Goal: Use online tool/utility: Utilize a website feature to perform a specific function

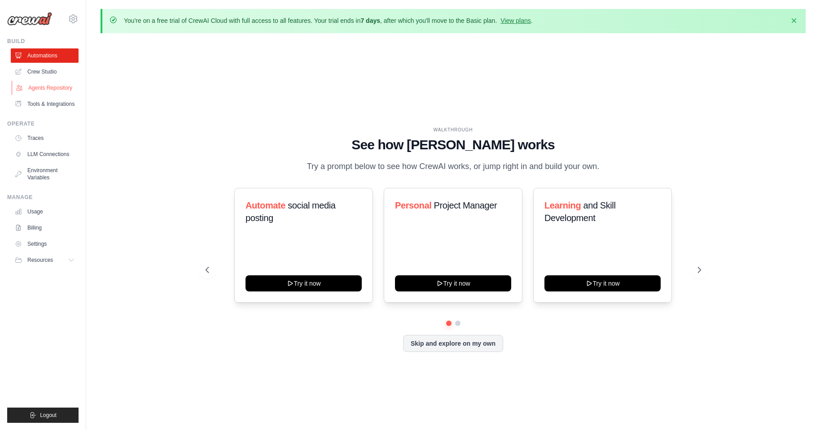
click at [49, 88] on link "Agents Repository" at bounding box center [46, 88] width 68 height 14
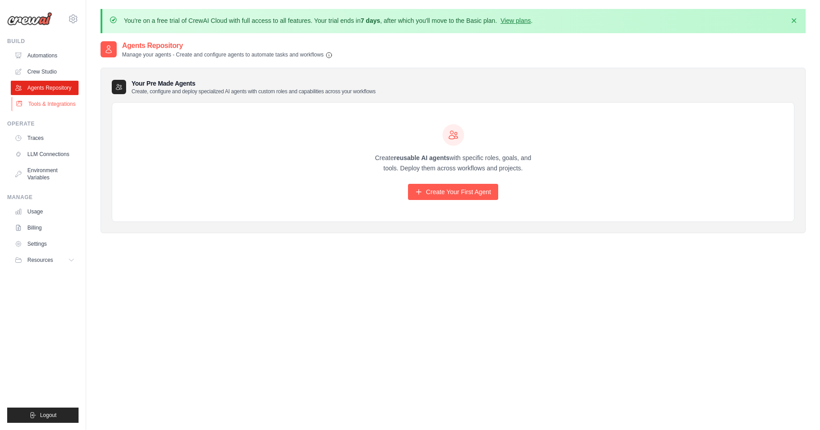
click at [49, 103] on link "Tools & Integrations" at bounding box center [46, 104] width 68 height 14
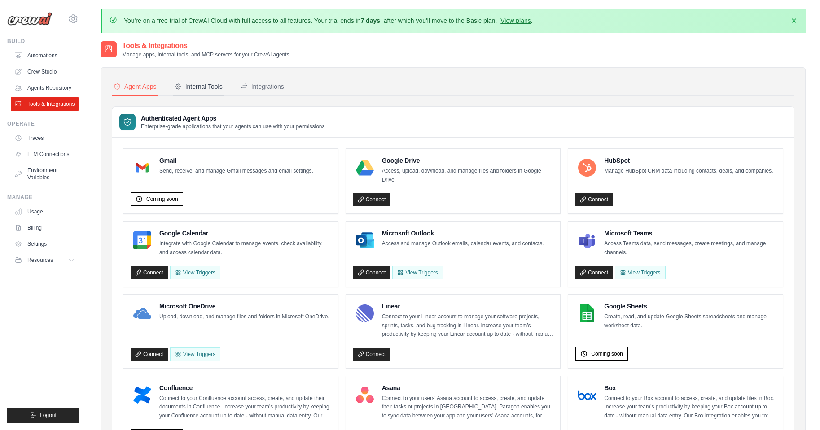
click at [206, 91] on button "Internal Tools" at bounding box center [199, 87] width 52 height 17
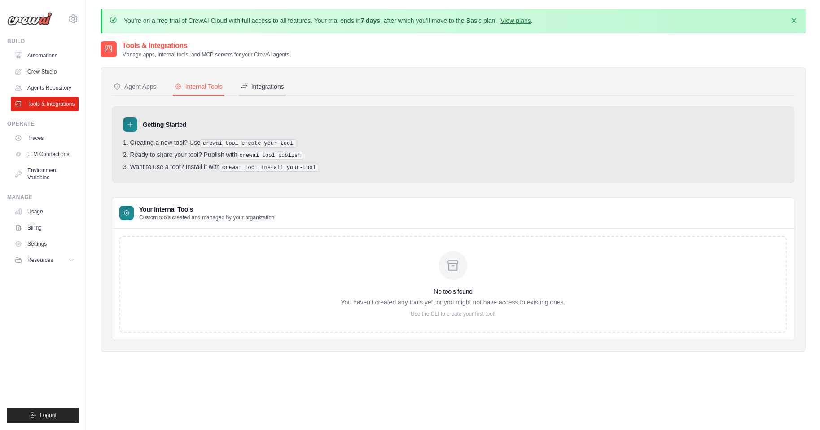
click at [260, 83] on div "Integrations" at bounding box center [262, 86] width 44 height 9
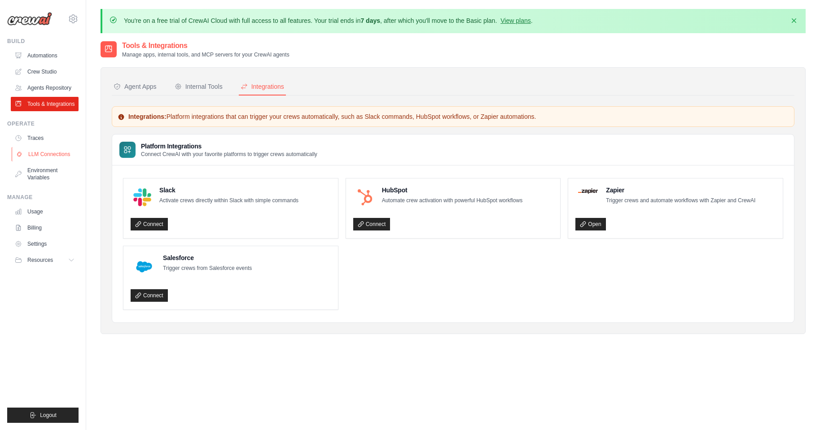
click at [53, 149] on link "LLM Connections" at bounding box center [46, 154] width 68 height 14
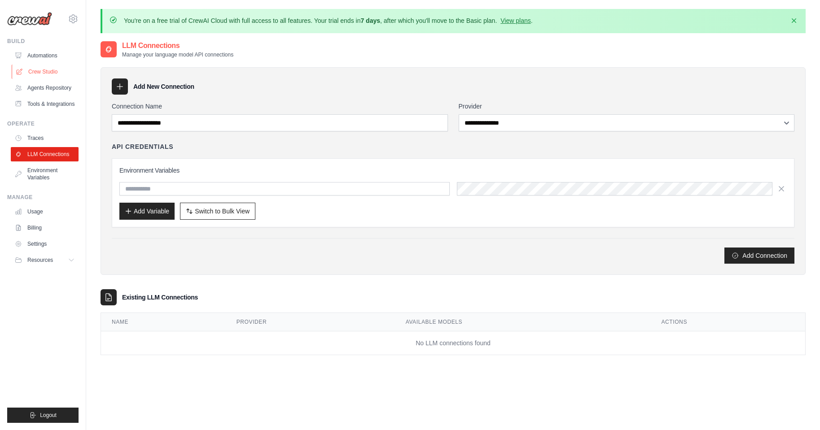
click at [52, 69] on link "Crew Studio" at bounding box center [46, 72] width 68 height 14
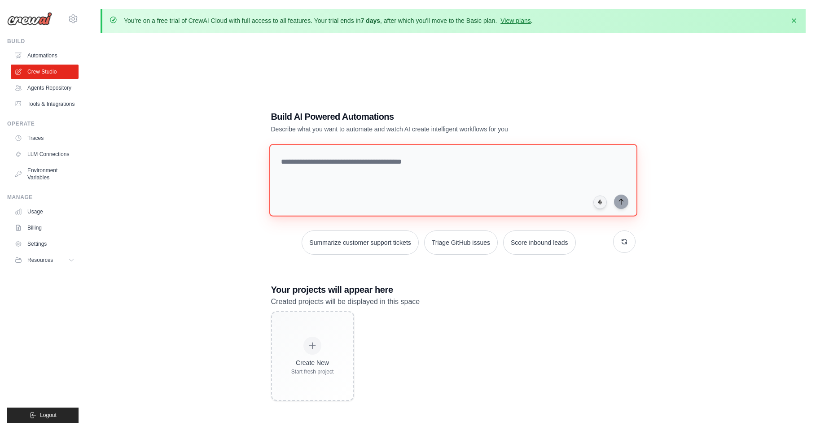
click at [358, 157] on textarea at bounding box center [453, 180] width 368 height 73
paste textarea "**********"
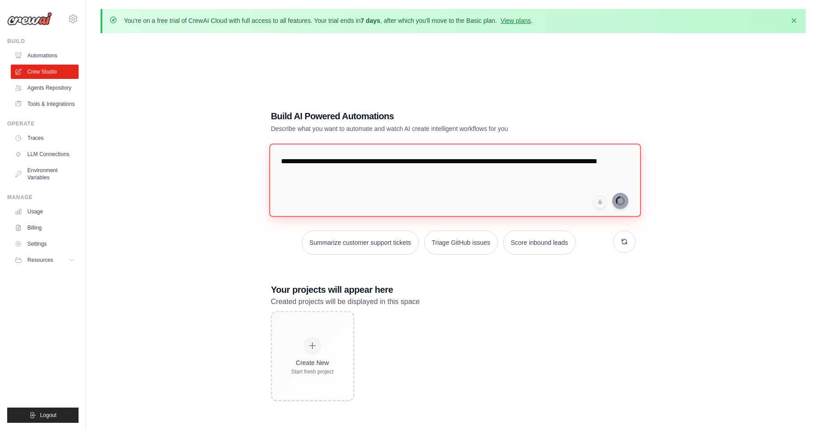
type textarea "**********"
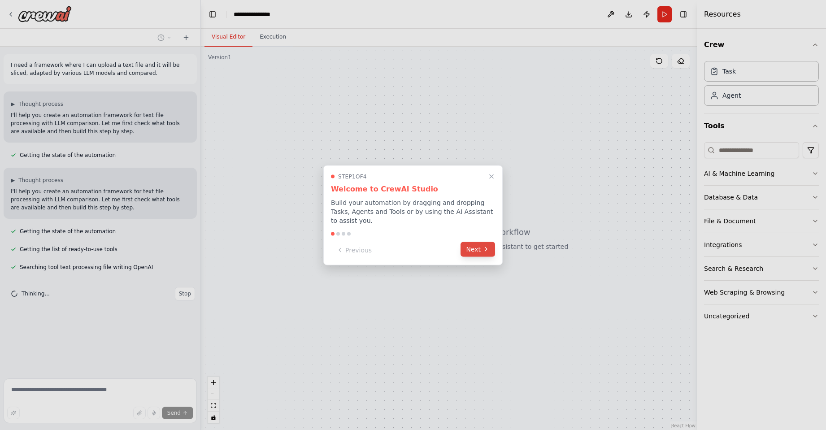
click at [473, 246] on button "Next" at bounding box center [478, 249] width 35 height 15
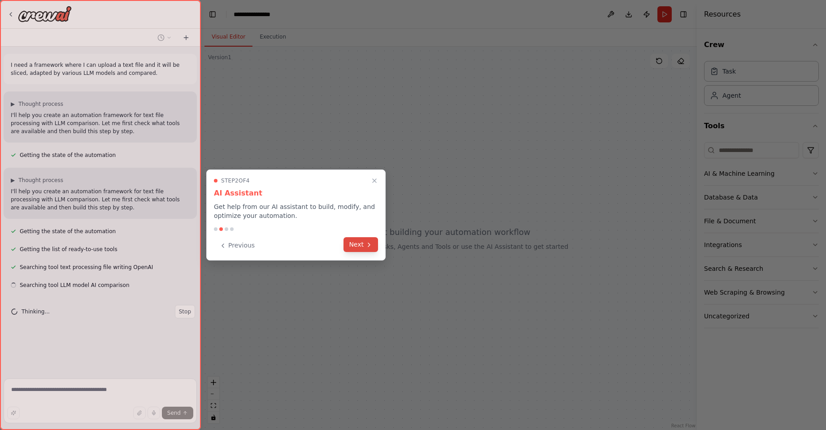
click at [355, 249] on button "Next" at bounding box center [361, 244] width 35 height 15
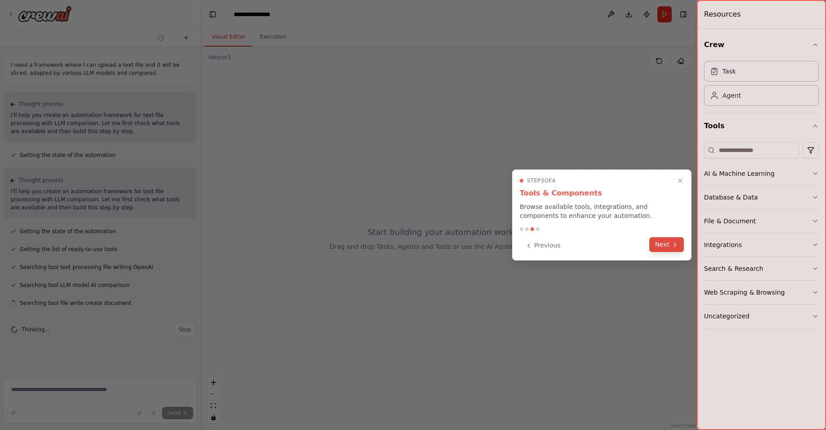
click at [664, 245] on button "Next" at bounding box center [667, 244] width 35 height 15
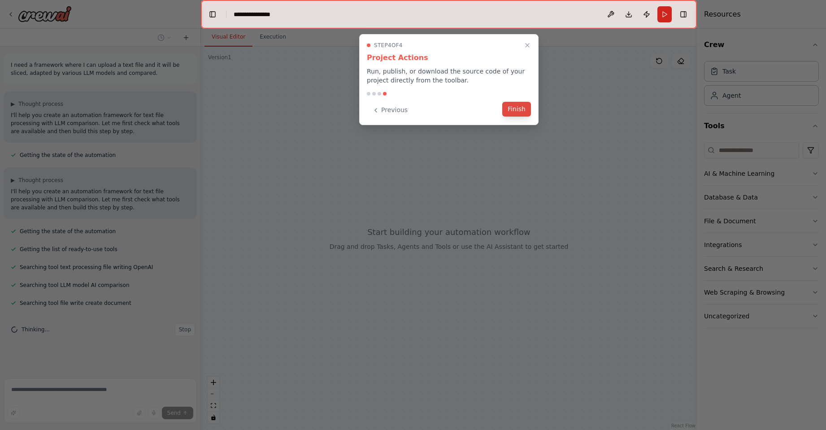
click at [511, 109] on button "Finish" at bounding box center [516, 109] width 29 height 15
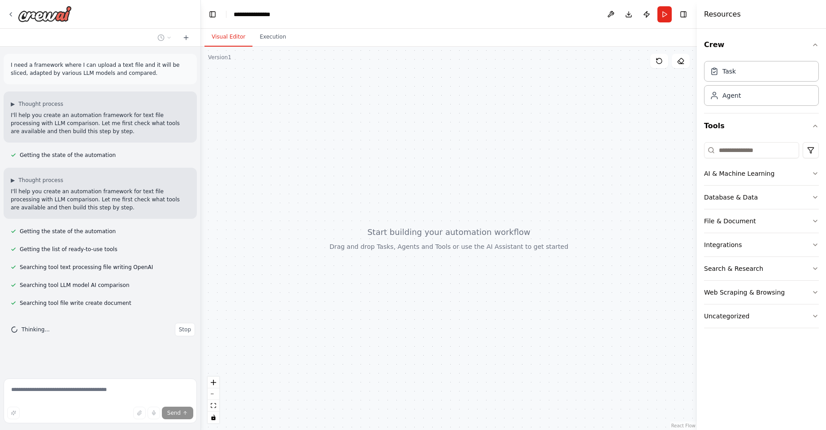
drag, startPoint x: 484, startPoint y: 188, endPoint x: 469, endPoint y: 151, distance: 39.2
click at [469, 151] on div at bounding box center [449, 239] width 496 height 384
drag, startPoint x: 469, startPoint y: 151, endPoint x: 504, endPoint y: 192, distance: 53.7
click at [504, 192] on div at bounding box center [449, 239] width 496 height 384
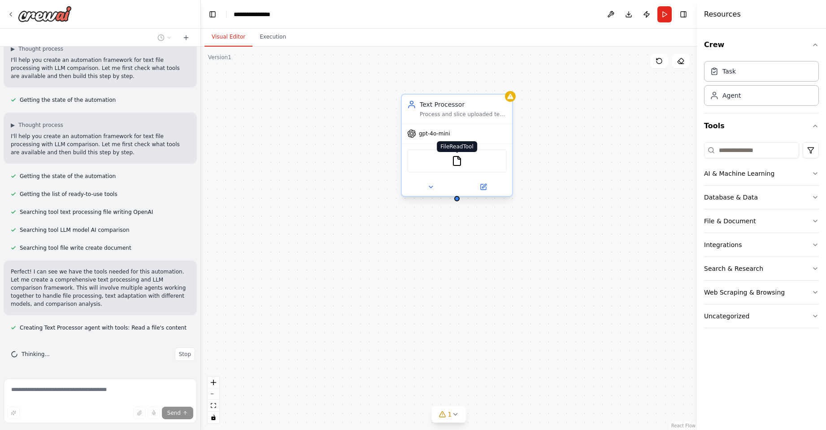
scroll to position [73, 0]
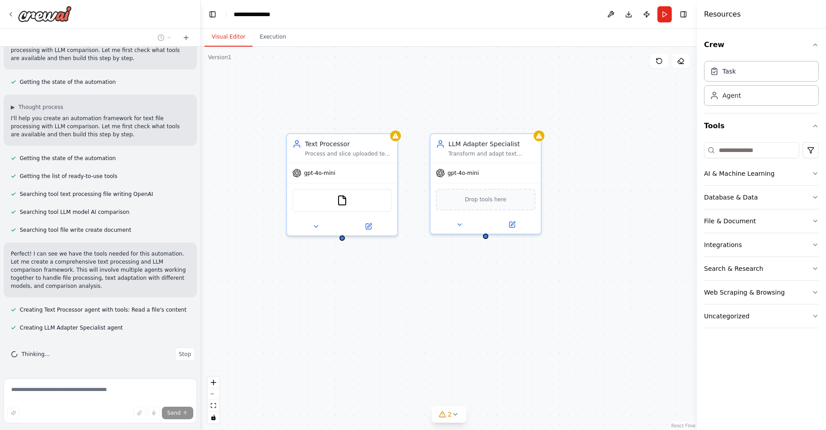
drag, startPoint x: 527, startPoint y: 263, endPoint x: 416, endPoint y: 300, distance: 116.8
click at [416, 300] on div "Text Processor Process and slice uploaded text files into manageable chunks whi…" at bounding box center [449, 239] width 496 height 384
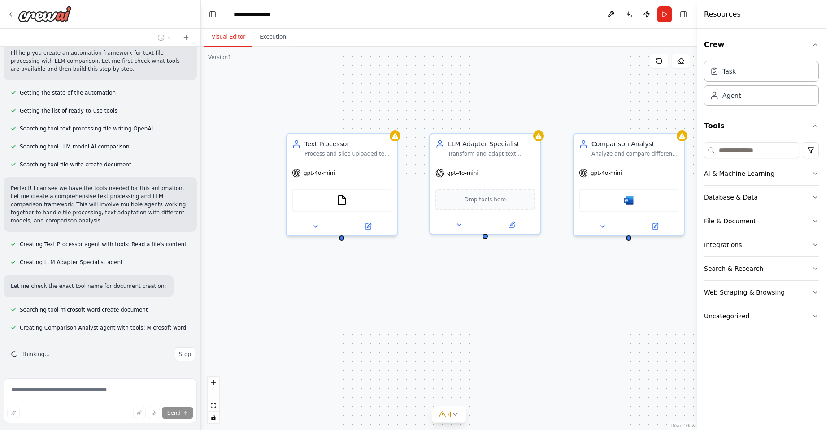
scroll to position [186, 0]
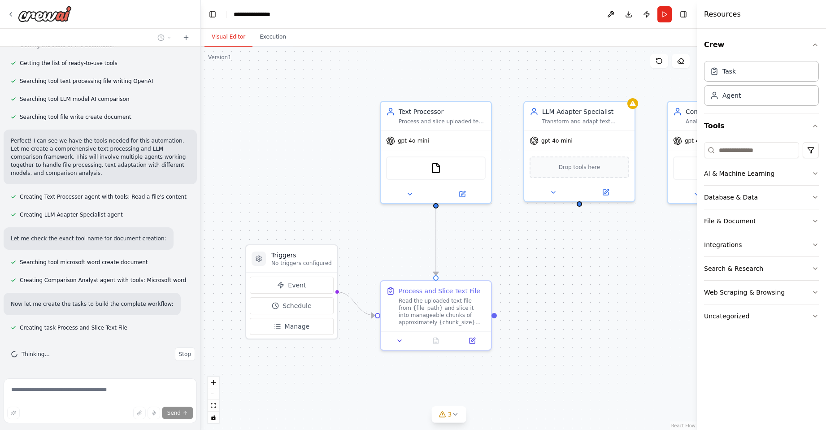
drag, startPoint x: 461, startPoint y: 275, endPoint x: 529, endPoint y: 243, distance: 74.9
click at [529, 243] on div ".deletable-edge-delete-btn { width: 20px; height: 20px; border: 0px solid #ffff…" at bounding box center [449, 239] width 496 height 384
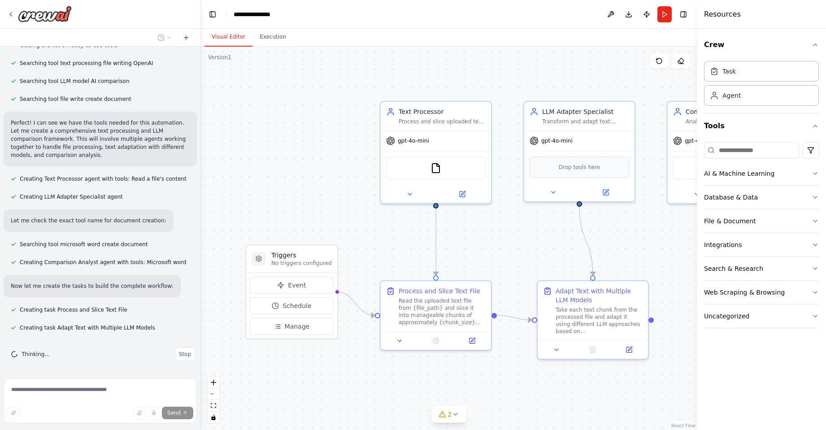
scroll to position [222, 0]
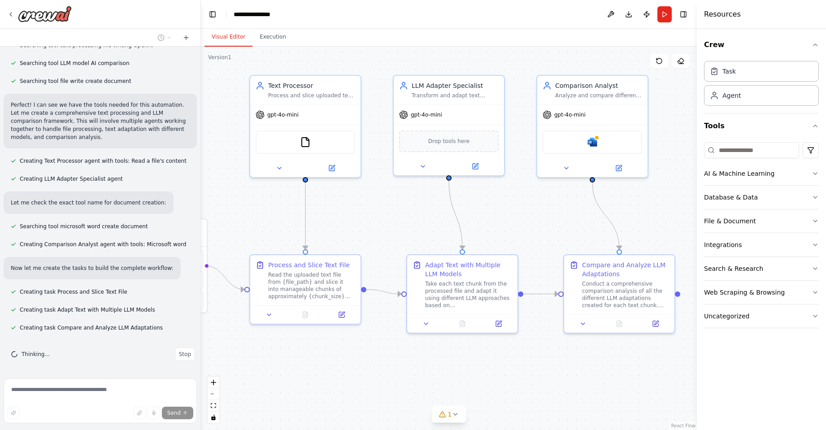
drag, startPoint x: 499, startPoint y: 245, endPoint x: 369, endPoint y: 218, distance: 133.1
click at [369, 218] on div ".deletable-edge-delete-btn { width: 20px; height: 20px; border: 0px solid #ffff…" at bounding box center [449, 239] width 496 height 384
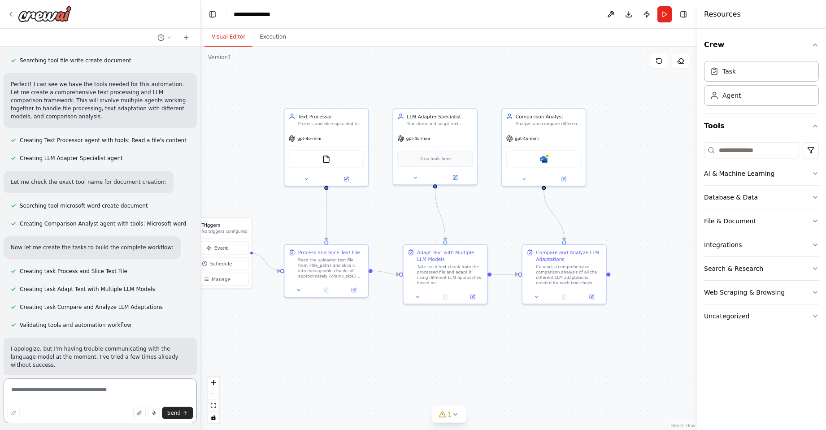
scroll to position [251, 0]
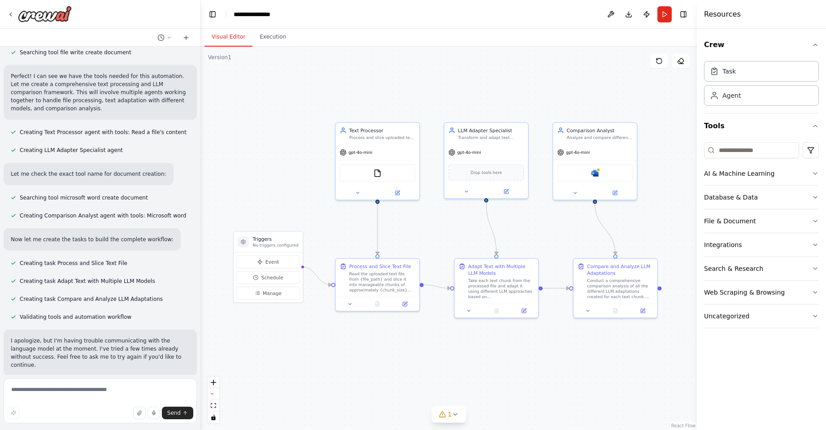
drag, startPoint x: 253, startPoint y: 188, endPoint x: 304, endPoint y: 202, distance: 53.0
click at [304, 202] on div ".deletable-edge-delete-btn { width: 20px; height: 20px; border: 0px solid #ffff…" at bounding box center [449, 239] width 496 height 384
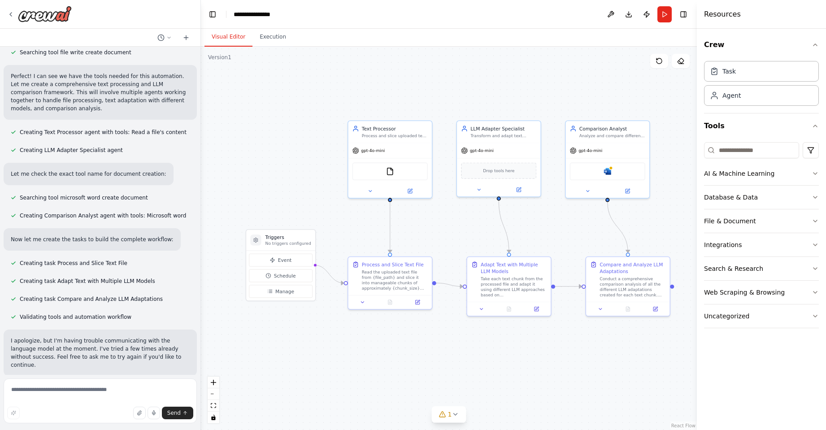
drag, startPoint x: 241, startPoint y: 94, endPoint x: 253, endPoint y: 92, distance: 12.2
click at [253, 92] on div ".deletable-edge-delete-btn { width: 20px; height: 20px; border: 0px solid #ffff…" at bounding box center [449, 239] width 496 height 384
click at [389, 169] on img at bounding box center [390, 170] width 8 height 8
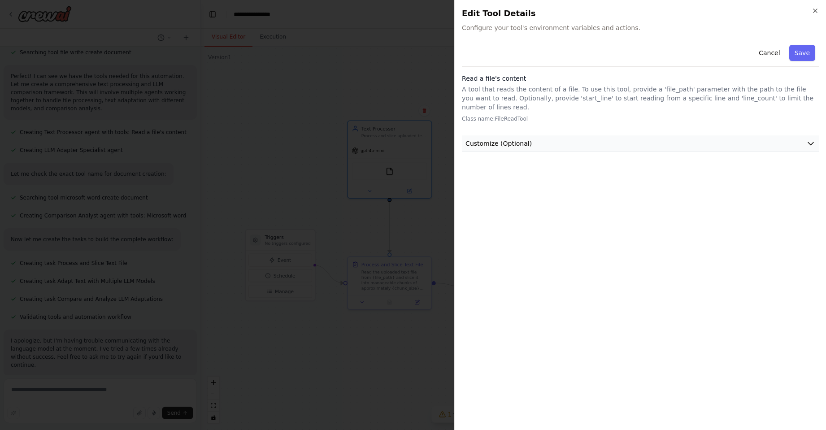
click at [797, 135] on button "Customize (Optional)" at bounding box center [640, 143] width 357 height 17
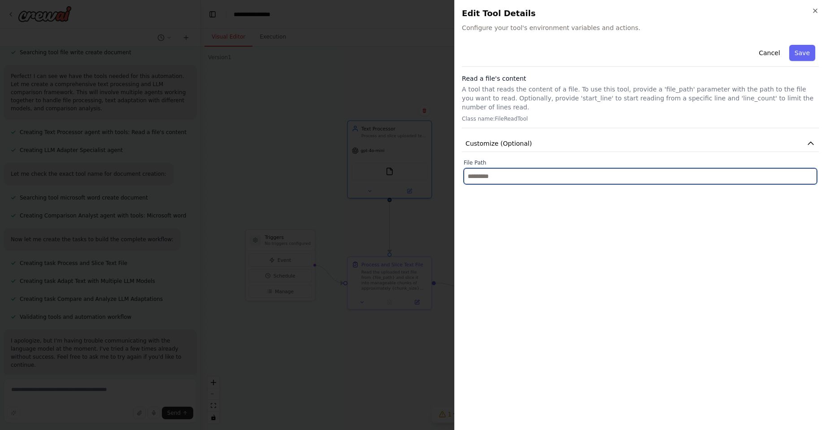
click at [478, 168] on input "text" at bounding box center [641, 176] width 354 height 16
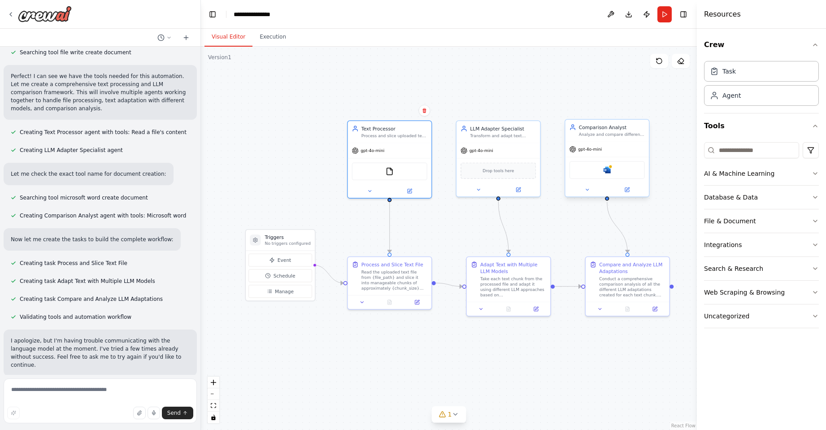
click at [596, 167] on div "Microsoft word" at bounding box center [607, 170] width 75 height 17
click at [599, 172] on div "Microsoft word" at bounding box center [607, 170] width 75 height 17
click at [644, 107] on button at bounding box center [642, 111] width 12 height 12
click at [642, 111] on icon at bounding box center [642, 110] width 4 height 5
click at [644, 112] on icon at bounding box center [641, 110] width 5 height 5
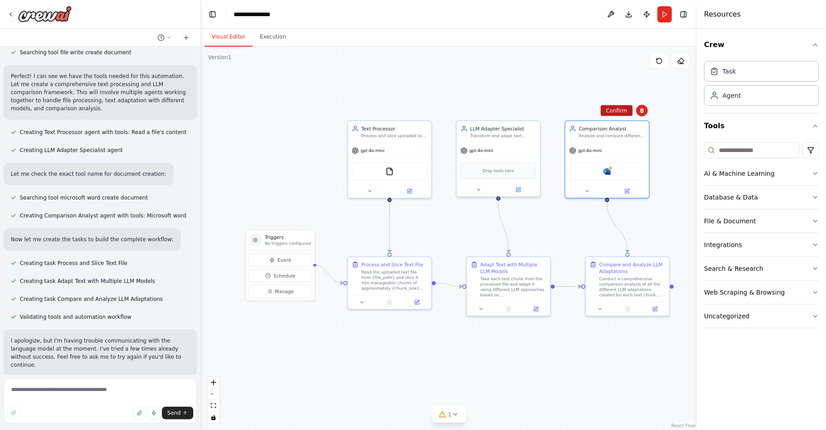
click at [619, 112] on button "Confirm" at bounding box center [617, 110] width 32 height 11
click at [535, 127] on div "LLM Adapter Specialist" at bounding box center [503, 127] width 66 height 7
click at [534, 114] on button at bounding box center [534, 111] width 12 height 12
click at [533, 110] on icon at bounding box center [534, 110] width 4 height 5
click at [636, 259] on div "Compare and Analyze LLM Adaptations Conduct a comprehensive comparison analysis…" at bounding box center [627, 278] width 83 height 45
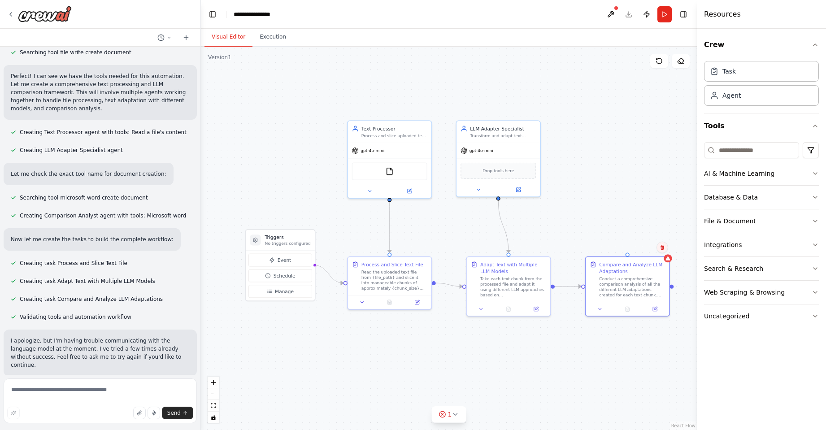
click at [663, 248] on icon at bounding box center [662, 247] width 5 height 5
click at [644, 248] on button "Confirm" at bounding box center [637, 247] width 32 height 11
click at [535, 119] on div "LLM Adapter Specialist Transform and adapt text content using different LLM mod…" at bounding box center [498, 157] width 85 height 77
click at [534, 113] on icon at bounding box center [533, 110] width 5 height 5
click at [507, 113] on button "Confirm" at bounding box center [508, 110] width 32 height 11
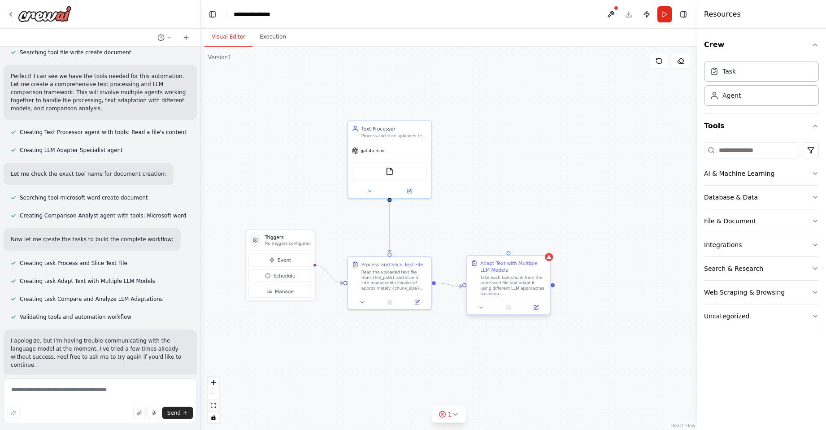
click at [542, 262] on div "Adapt Text with Multiple LLM Models" at bounding box center [514, 266] width 66 height 13
click at [543, 251] on button at bounding box center [544, 248] width 12 height 12
click at [529, 247] on button "Confirm" at bounding box center [518, 247] width 32 height 11
click at [411, 262] on div "Process and Slice Text File" at bounding box center [393, 263] width 62 height 7
click at [424, 249] on icon at bounding box center [425, 247] width 4 height 5
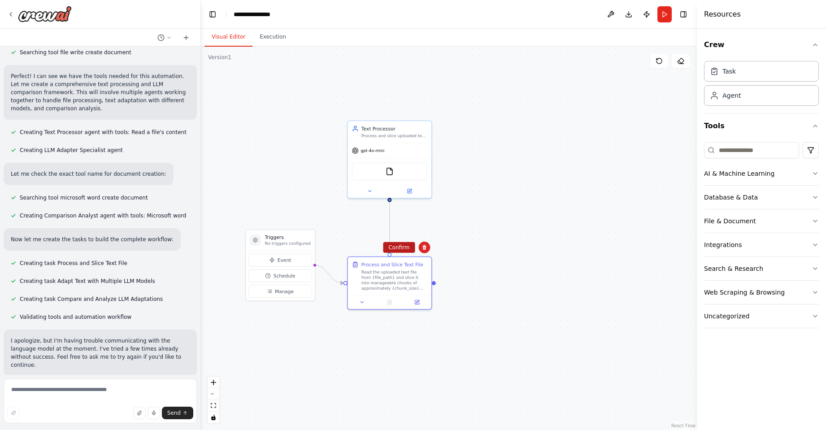
click at [406, 248] on button "Confirm" at bounding box center [399, 247] width 32 height 11
click at [424, 129] on div "Text Processor" at bounding box center [395, 127] width 66 height 7
click at [424, 112] on icon at bounding box center [425, 110] width 4 height 5
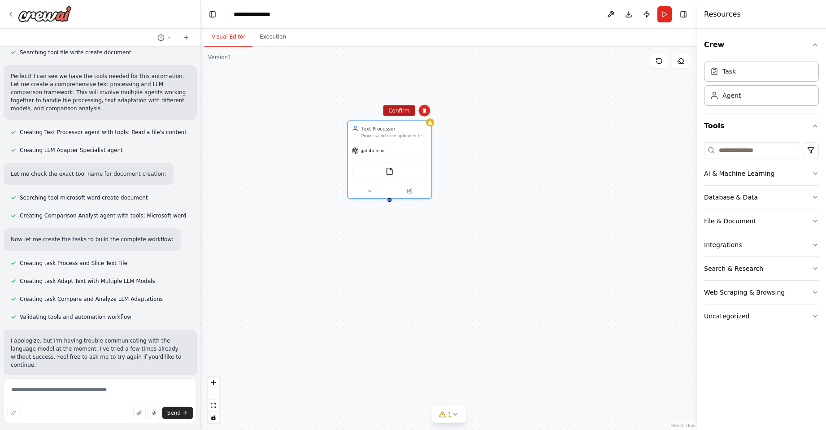
click at [405, 111] on button "Confirm" at bounding box center [399, 110] width 32 height 11
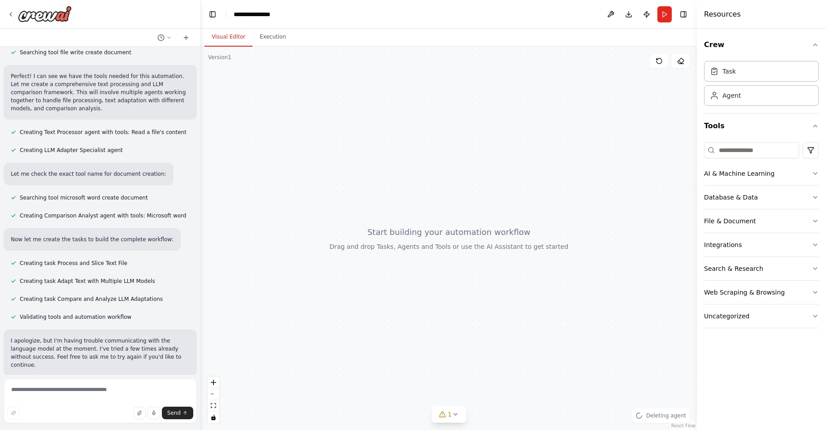
scroll to position [0, 0]
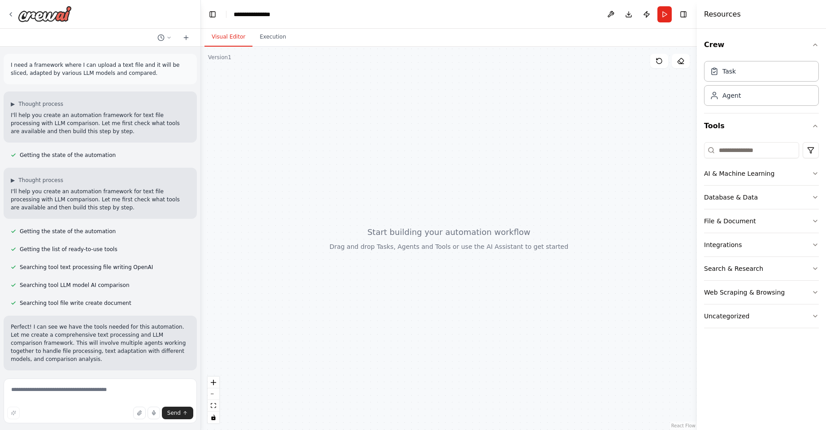
drag, startPoint x: 164, startPoint y: 110, endPoint x: 131, endPoint y: 109, distance: 32.3
click at [131, 110] on div "▶ Thought process I'll help you create an automation framework for text file pr…" at bounding box center [100, 117] width 179 height 35
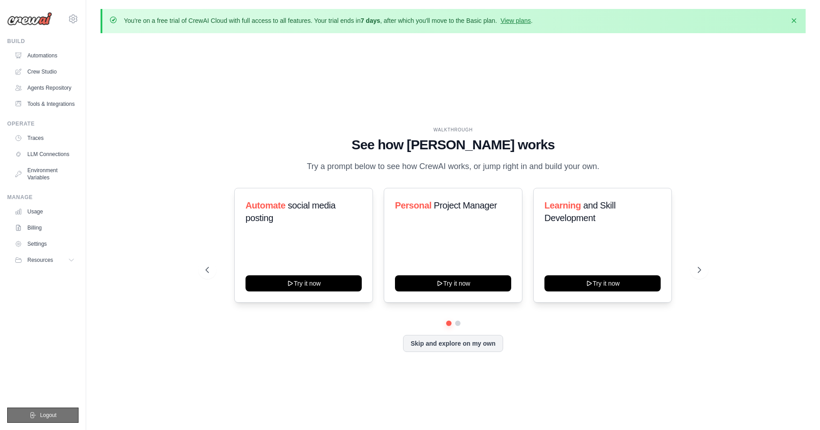
click at [26, 416] on button "Logout" at bounding box center [42, 415] width 71 height 15
